Goal: Task Accomplishment & Management: Use online tool/utility

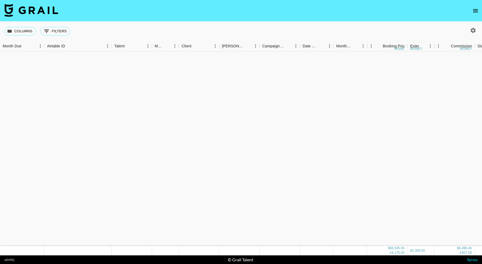
scroll to position [455, 0]
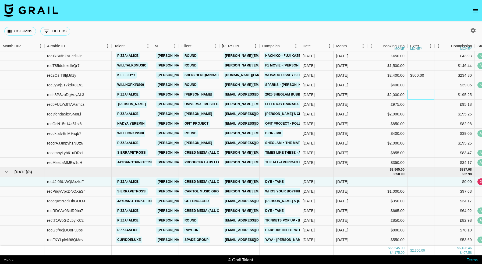
click at [426, 94] on div at bounding box center [421, 95] width 27 height 10
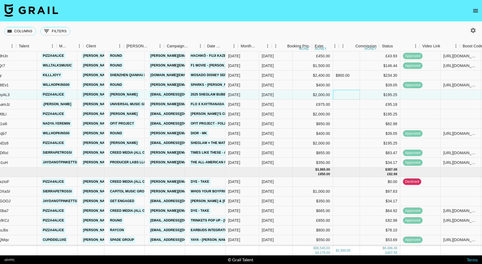
scroll to position [455, 96]
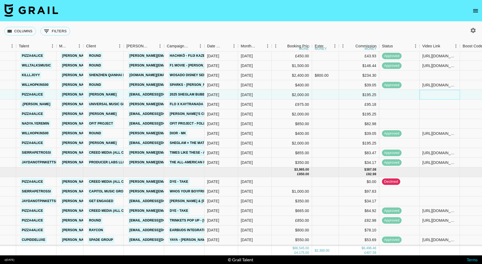
click at [433, 96] on div at bounding box center [440, 95] width 40 height 10
type input "[URL][DOMAIN_NAME]"
click at [467, 92] on div at bounding box center [480, 95] width 40 height 10
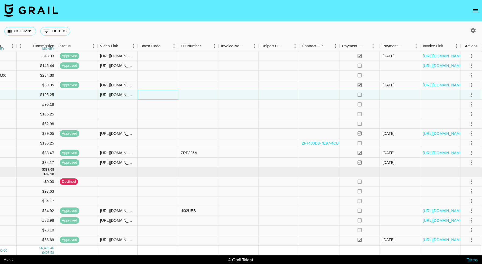
scroll to position [455, 418]
click at [310, 95] on div at bounding box center [319, 95] width 40 height 10
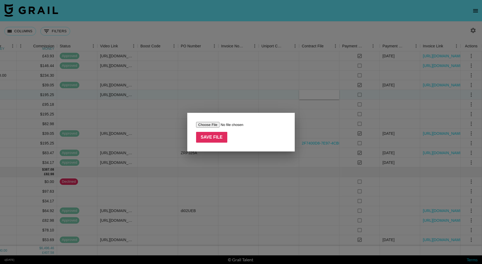
click at [213, 123] on input "file" at bounding box center [230, 125] width 68 height 6
type input "C:\fakepath\0B59FD30-1947-4A9A-8FC9-5FCB1E630777.jpeg"
click at [213, 135] on input "Save File" at bounding box center [211, 137] width 31 height 11
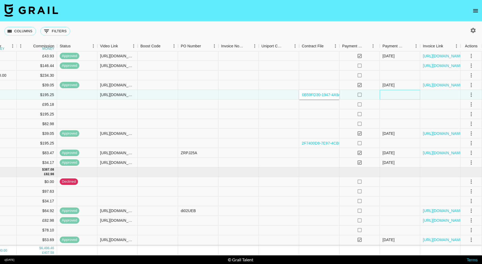
click at [387, 95] on div at bounding box center [400, 95] width 40 height 10
click at [471, 93] on icon "select merge strategy" at bounding box center [471, 95] width 1 height 4
click at [460, 142] on div "Approve" at bounding box center [460, 145] width 16 height 6
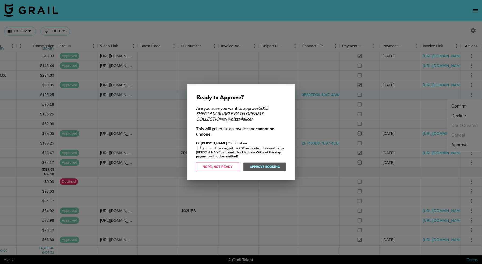
click at [197, 149] on input "checkbox" at bounding box center [198, 147] width 3 height 3
checkbox input "true"
drag, startPoint x: 262, startPoint y: 167, endPoint x: 95, endPoint y: 1, distance: 235.5
click at [262, 167] on button "Approve Booking" at bounding box center [264, 167] width 43 height 9
